Goal: Entertainment & Leisure: Consume media (video, audio)

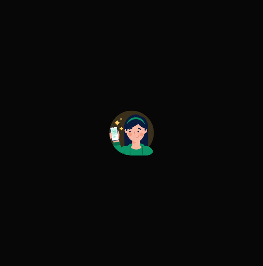
click at [142, 148] on g at bounding box center [131, 139] width 45 height 59
click at [196, 106] on div at bounding box center [131, 133] width 263 height 266
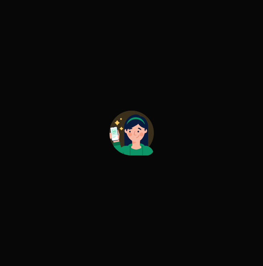
click at [196, 41] on div at bounding box center [131, 133] width 263 height 266
click at [130, 158] on div at bounding box center [131, 133] width 263 height 266
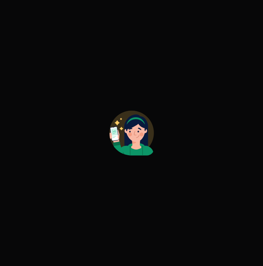
drag, startPoint x: 144, startPoint y: 249, endPoint x: 144, endPoint y: 129, distance: 120.2
click at [144, 129] on icon at bounding box center [136, 122] width 24 height 17
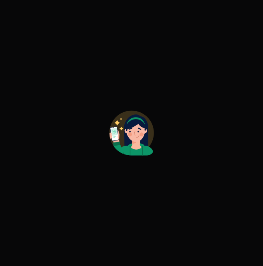
click at [144, 129] on icon at bounding box center [136, 122] width 24 height 17
click at [145, 129] on icon at bounding box center [136, 122] width 24 height 17
click at [146, 128] on icon at bounding box center [136, 122] width 24 height 17
drag, startPoint x: 146, startPoint y: 128, endPoint x: 143, endPoint y: 135, distance: 7.0
click at [143, 135] on icon at bounding box center [141, 134] width 4 height 4
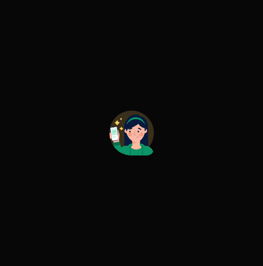
click at [143, 255] on div at bounding box center [131, 133] width 263 height 266
click at [63, 95] on div at bounding box center [131, 133] width 263 height 266
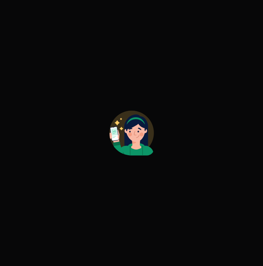
click at [64, 82] on div at bounding box center [131, 133] width 263 height 266
click at [157, 164] on div at bounding box center [131, 133] width 263 height 266
click at [157, 163] on div at bounding box center [131, 133] width 263 height 266
click at [157, 162] on div at bounding box center [131, 133] width 263 height 266
click at [157, 163] on div at bounding box center [131, 133] width 263 height 266
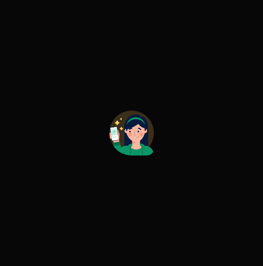
click at [157, 163] on div at bounding box center [131, 133] width 263 height 266
click at [157, 162] on div at bounding box center [131, 133] width 263 height 266
click at [154, 163] on div at bounding box center [131, 133] width 263 height 266
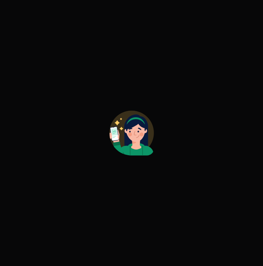
click at [154, 163] on div at bounding box center [131, 133] width 263 height 266
click at [123, 153] on icon at bounding box center [135, 153] width 36 height 21
click at [123, 153] on icon at bounding box center [119, 152] width 12 height 20
click at [122, 151] on icon at bounding box center [119, 152] width 12 height 20
click at [122, 18] on div at bounding box center [131, 133] width 263 height 266
